Goal: Transaction & Acquisition: Book appointment/travel/reservation

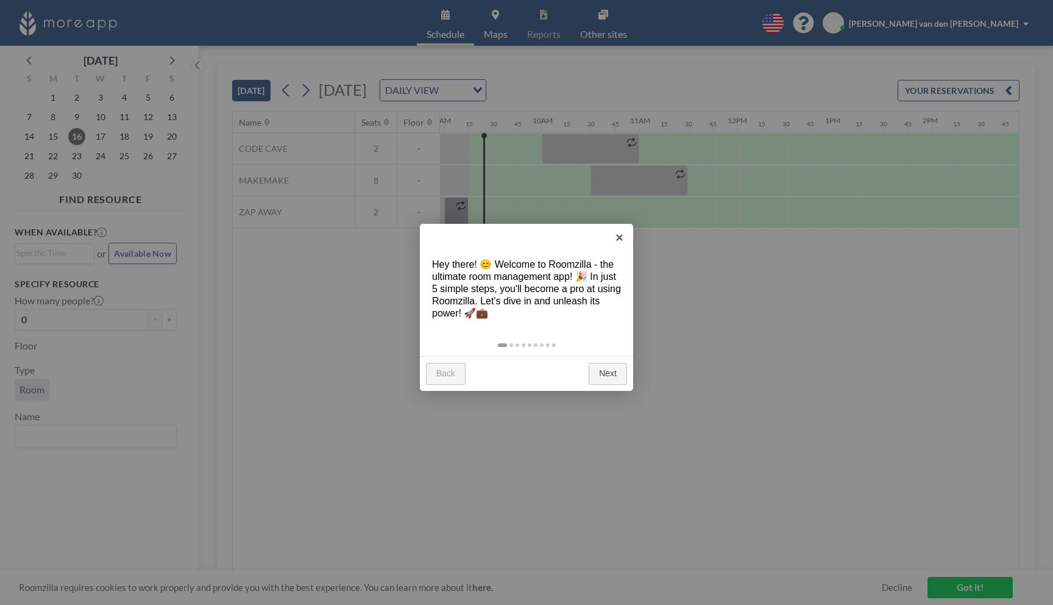
scroll to position [0, 878]
click at [613, 364] on link "Next" at bounding box center [608, 374] width 38 height 22
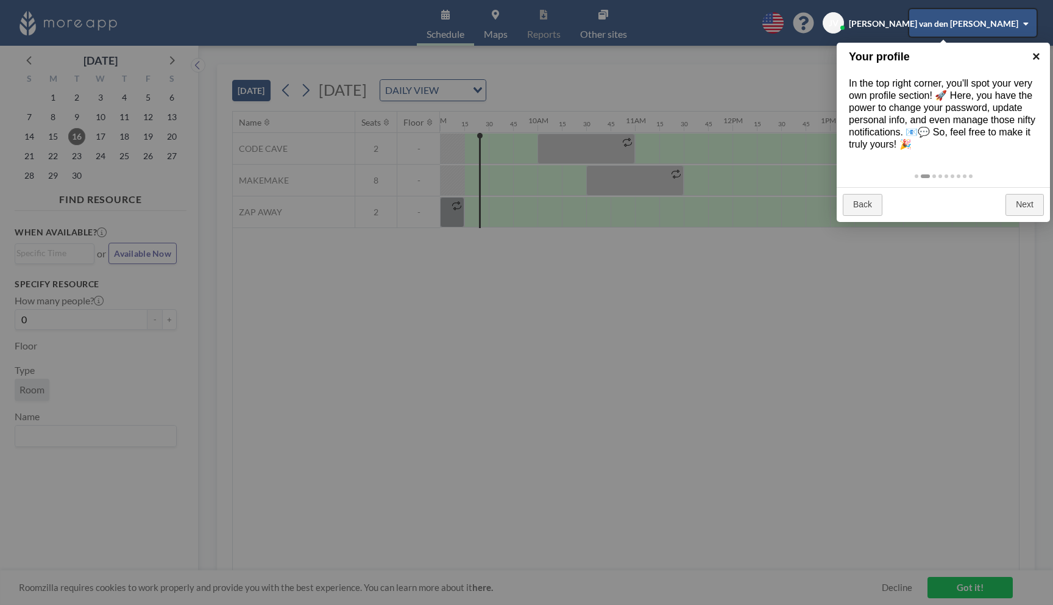
click at [1035, 55] on link "×" at bounding box center [1036, 56] width 27 height 27
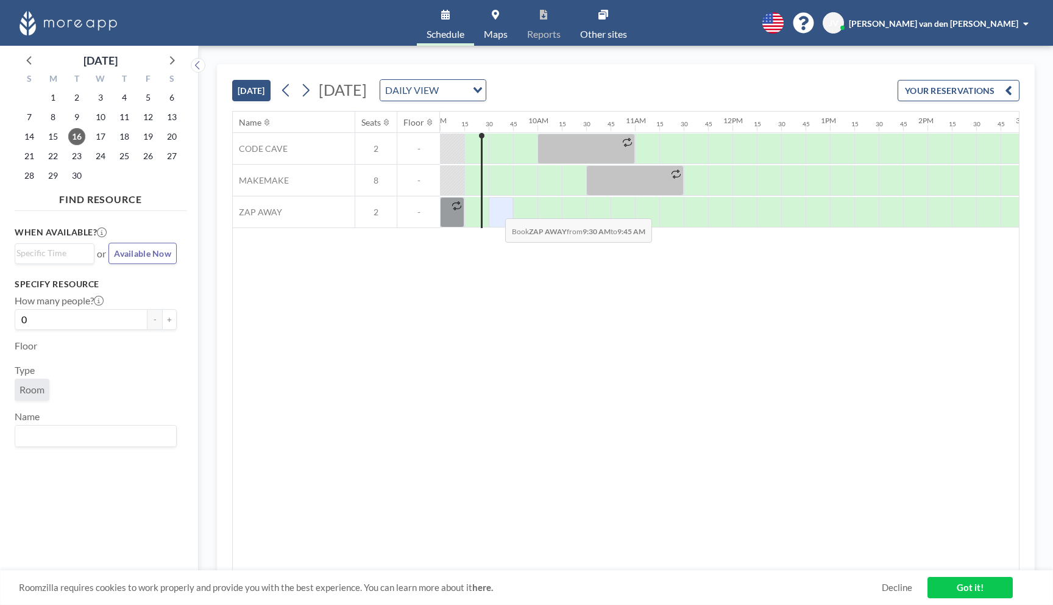
click at [496, 209] on div at bounding box center [501, 212] width 24 height 30
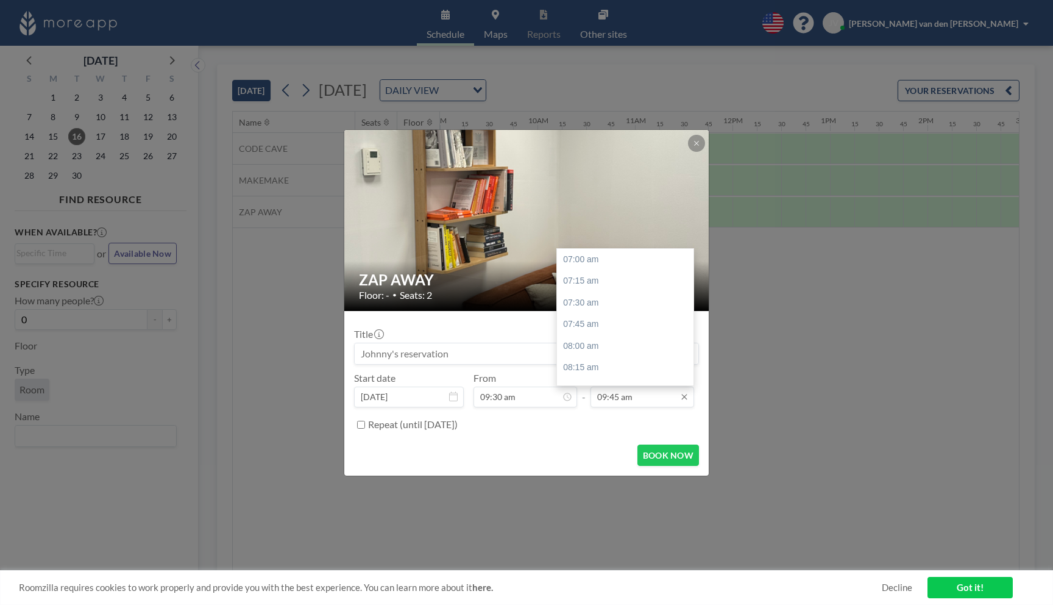
scroll to position [239, 0]
click at [604, 312] on div "10:15 am" at bounding box center [625, 302] width 137 height 22
click at [628, 406] on input "10:15 am" at bounding box center [643, 397] width 104 height 21
click at [629, 287] on div "10:30 am" at bounding box center [625, 281] width 137 height 22
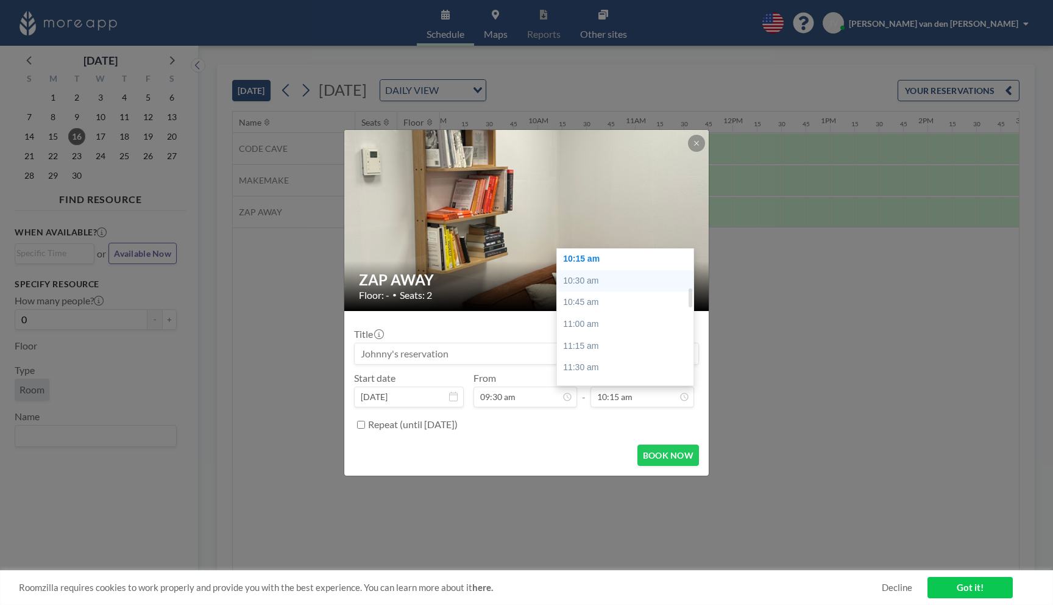
type input "10:30 am"
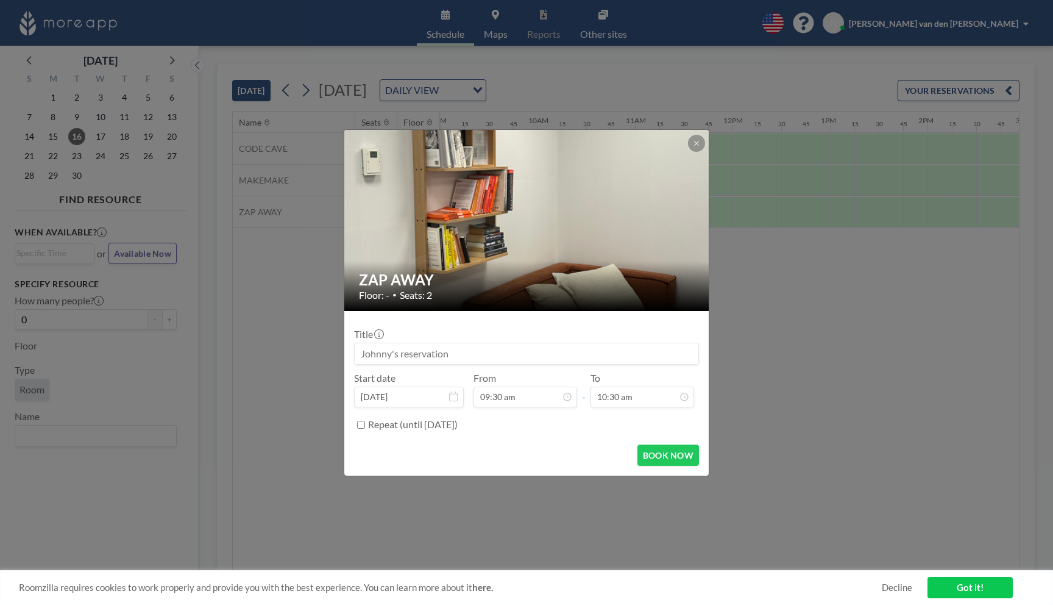
scroll to position [304, 0]
click at [662, 450] on button "BOOK NOW" at bounding box center [669, 454] width 62 height 21
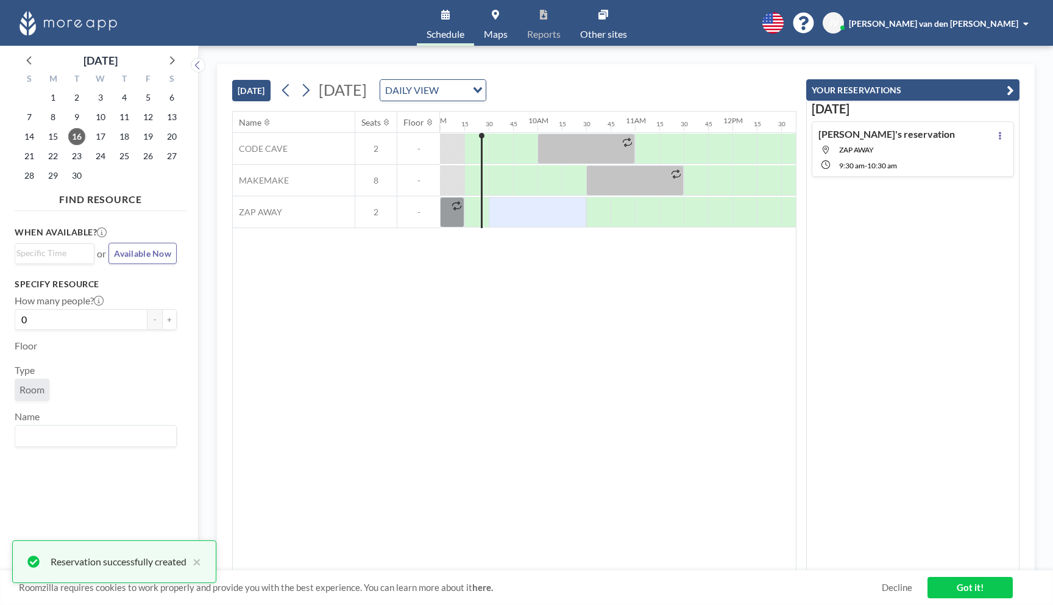
scroll to position [0, 0]
click at [955, 581] on link "Got it!" at bounding box center [970, 587] width 85 height 21
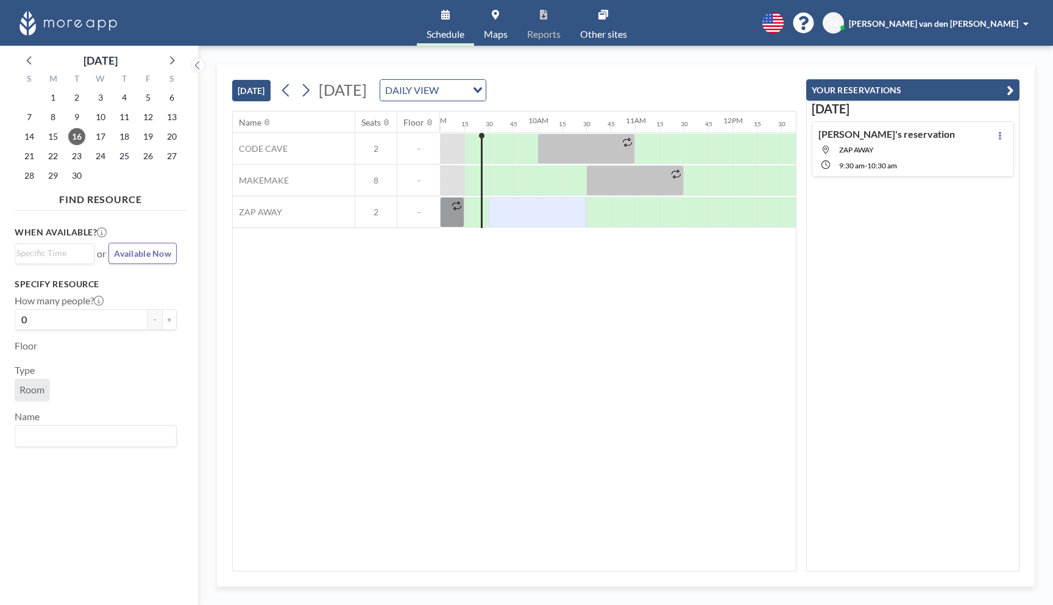
click at [735, 330] on div "Name Seats Floor 12AM 15 30 45 1AM 15 30 45 2AM 15 30 45 3AM 15 30 45 4AM 15 30…" at bounding box center [514, 341] width 563 height 459
